Goal: Book appointment/travel/reservation

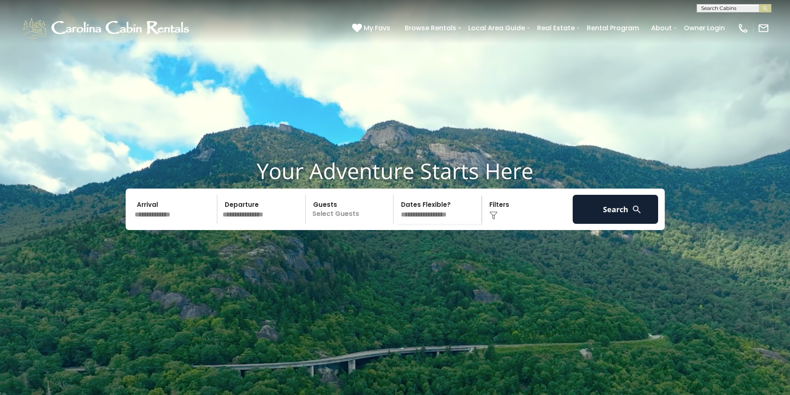
click at [168, 224] on input "text" at bounding box center [175, 209] width 86 height 29
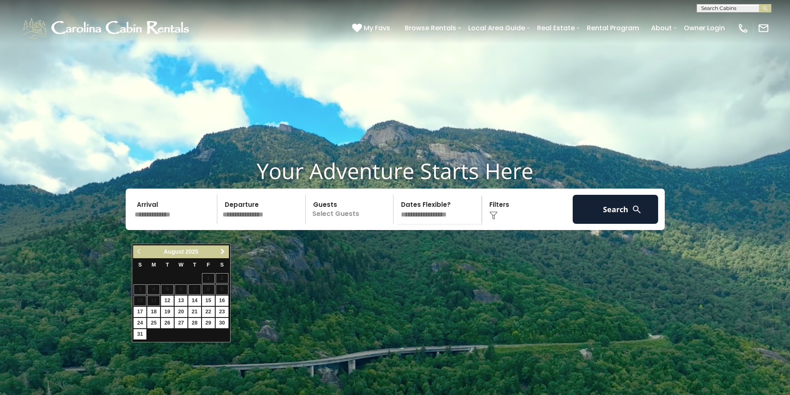
click at [222, 251] on span "Next" at bounding box center [222, 252] width 7 height 7
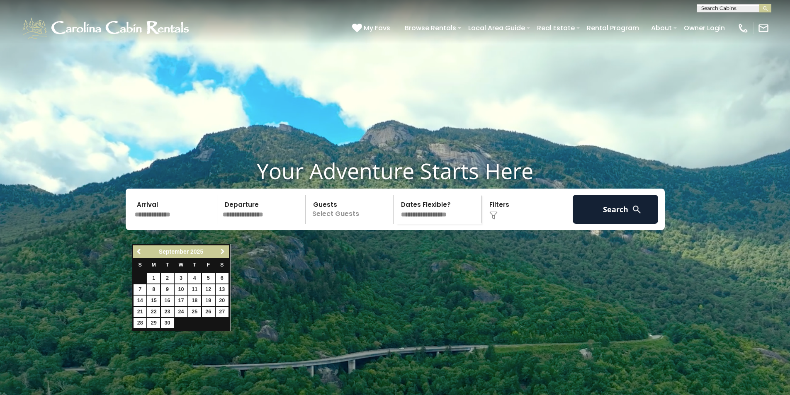
click at [222, 251] on span "Next" at bounding box center [222, 252] width 7 height 7
click at [152, 288] on link "6" at bounding box center [153, 290] width 13 height 10
type input "*******"
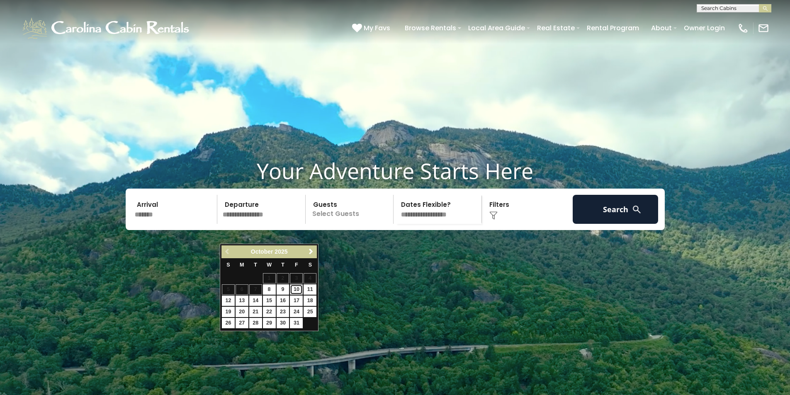
click at [299, 288] on link "10" at bounding box center [296, 290] width 13 height 10
type input "********"
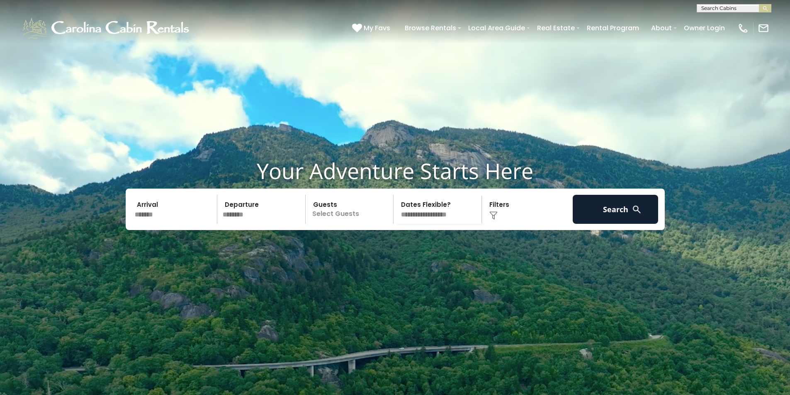
click at [351, 224] on p "Select Guests" at bounding box center [350, 209] width 85 height 29
click at [392, 248] on span "+" at bounding box center [390, 243] width 3 height 8
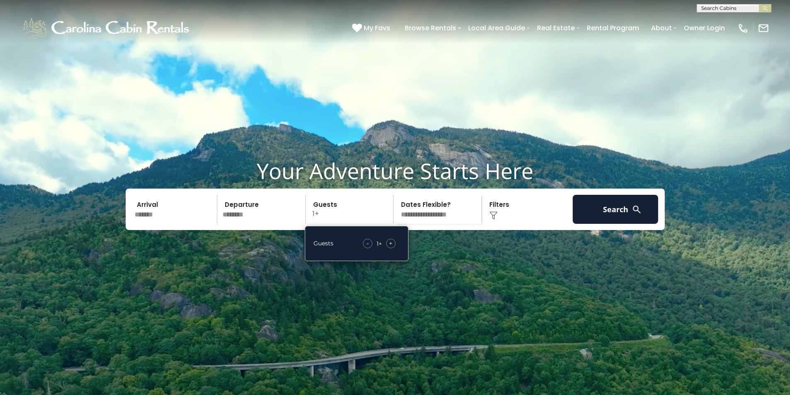
click at [392, 248] on span "+" at bounding box center [390, 243] width 3 height 8
click at [625, 224] on button "Search" at bounding box center [616, 209] width 86 height 29
